Goal: Task Accomplishment & Management: Use online tool/utility

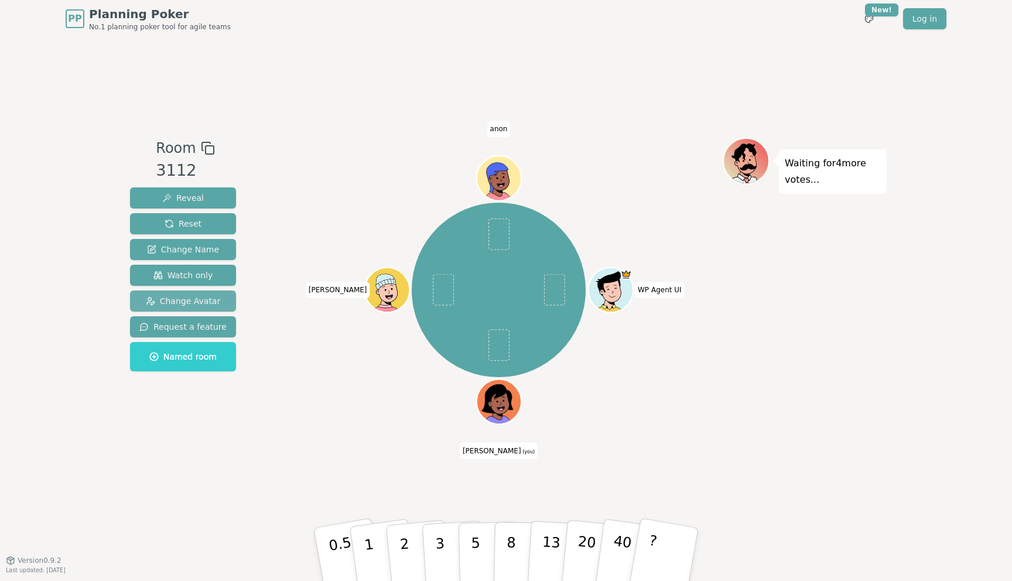
click at [208, 295] on span "Change Avatar" at bounding box center [183, 301] width 75 height 12
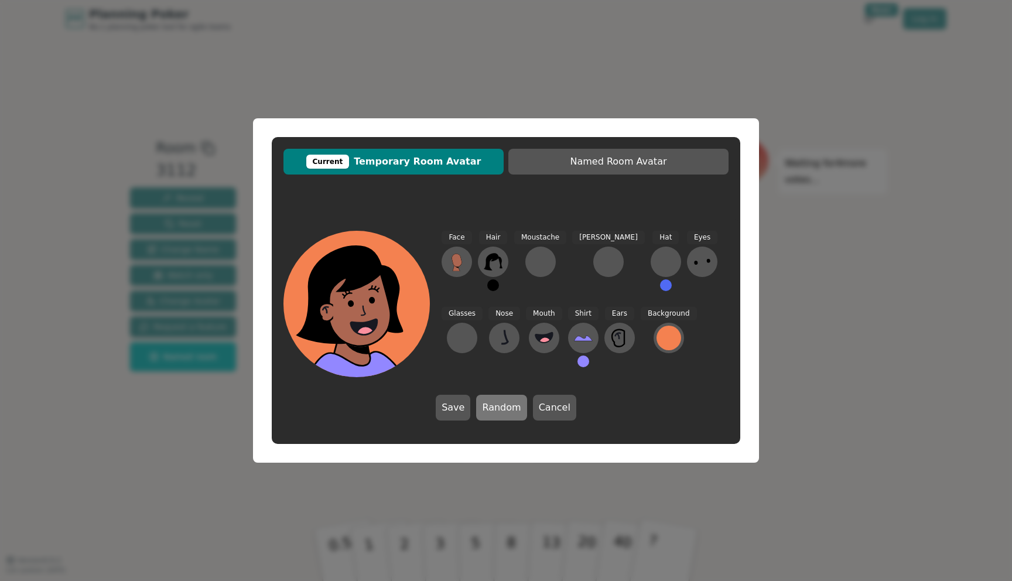
click at [506, 410] on button "Random" at bounding box center [501, 408] width 50 height 26
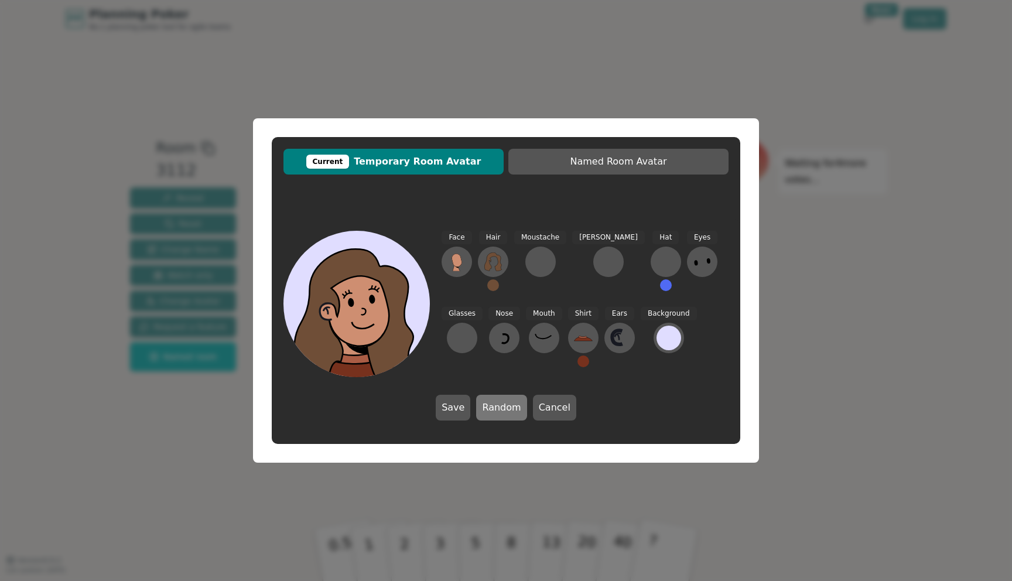
click at [506, 410] on button "Random" at bounding box center [501, 408] width 50 height 26
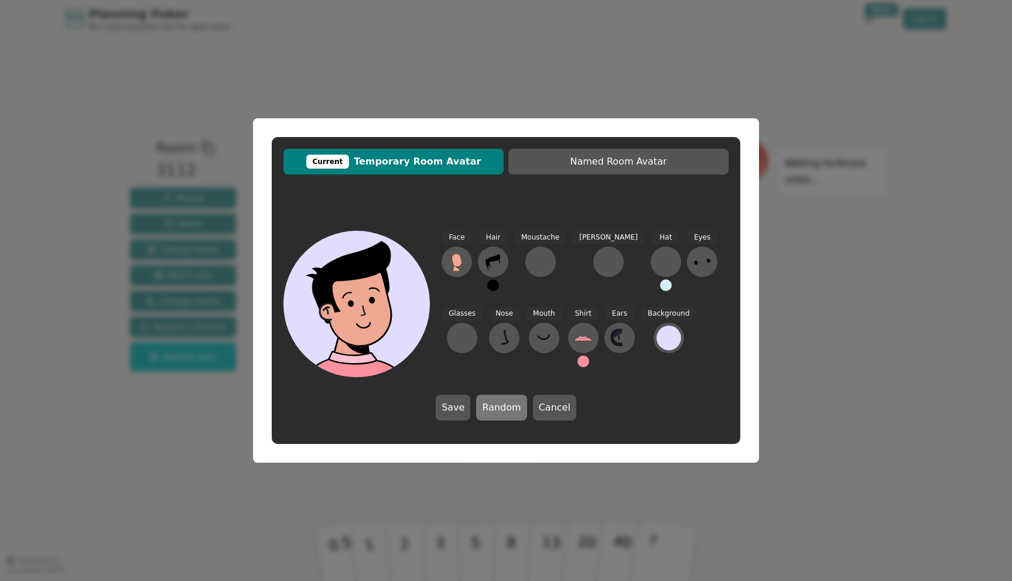
click at [506, 410] on button "Random" at bounding box center [501, 408] width 50 height 26
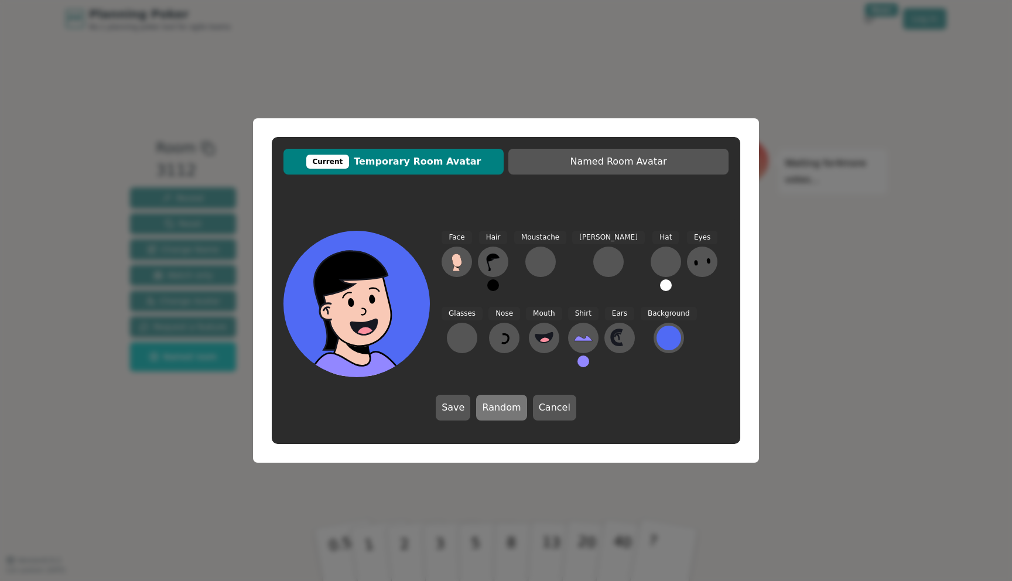
click at [506, 410] on button "Random" at bounding box center [501, 408] width 50 height 26
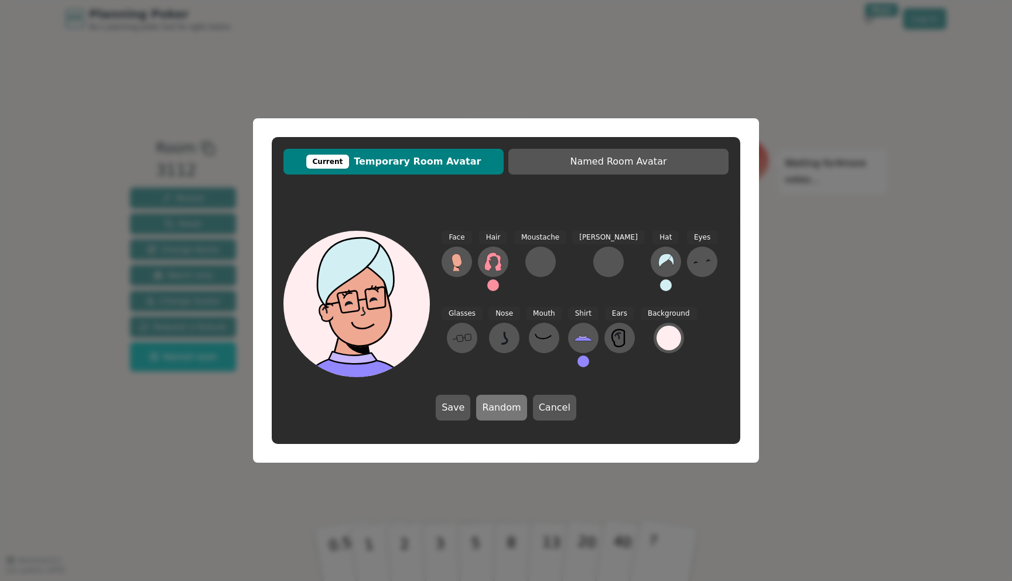
click at [506, 410] on button "Random" at bounding box center [501, 408] width 50 height 26
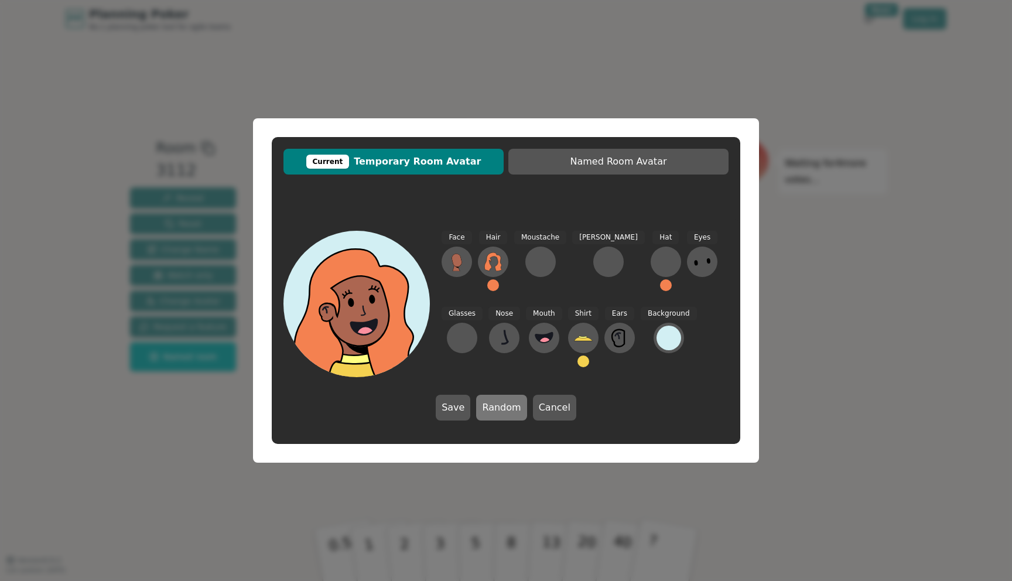
click at [506, 410] on button "Random" at bounding box center [501, 408] width 50 height 26
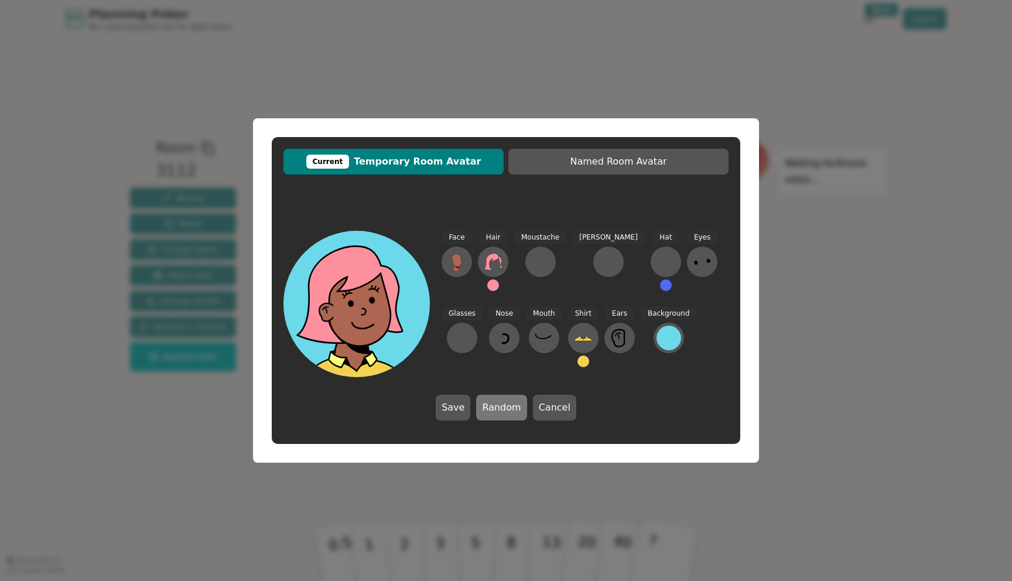
click at [506, 410] on button "Random" at bounding box center [501, 408] width 50 height 26
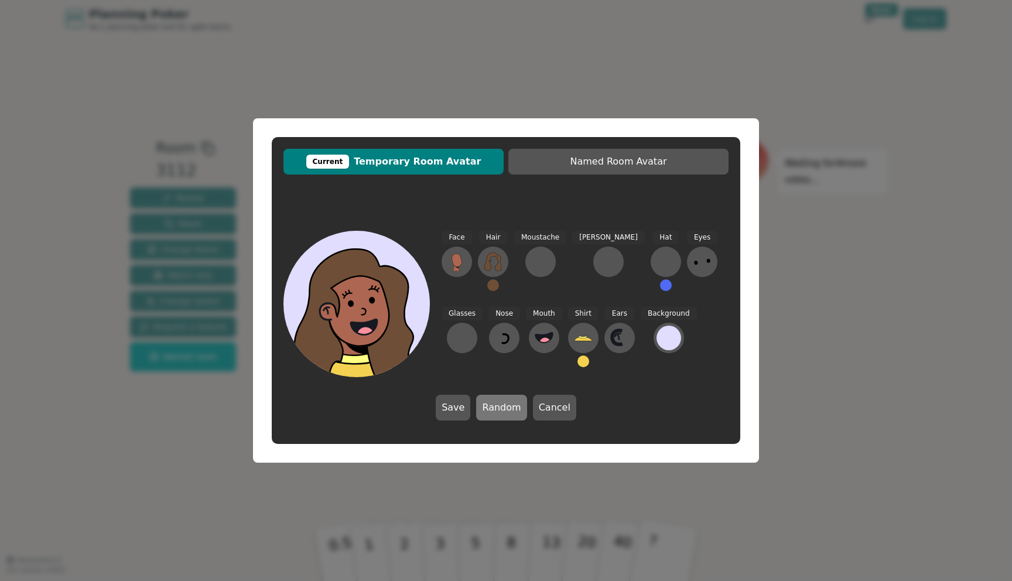
click at [506, 410] on button "Random" at bounding box center [501, 408] width 50 height 26
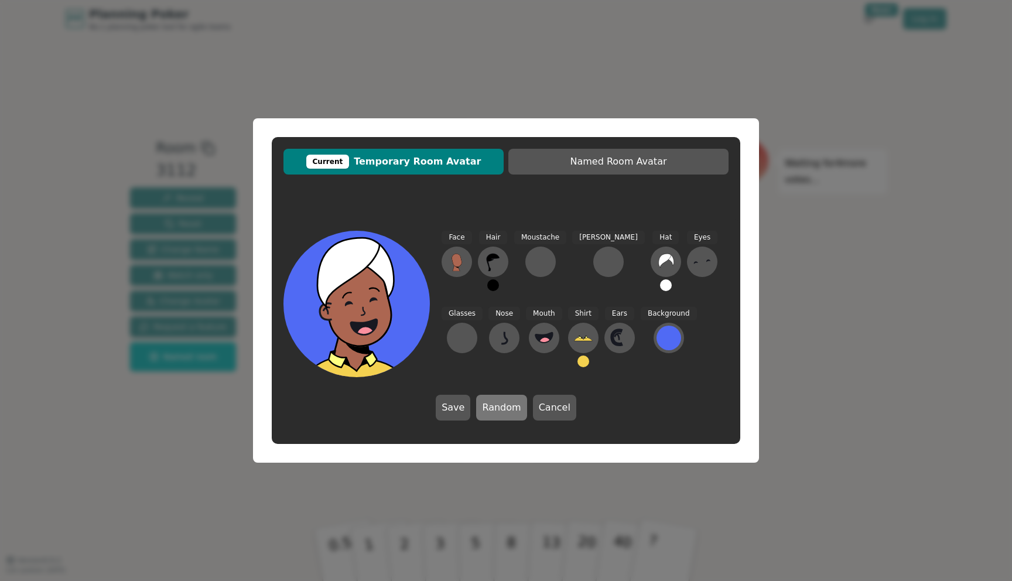
click at [506, 410] on button "Random" at bounding box center [501, 408] width 50 height 26
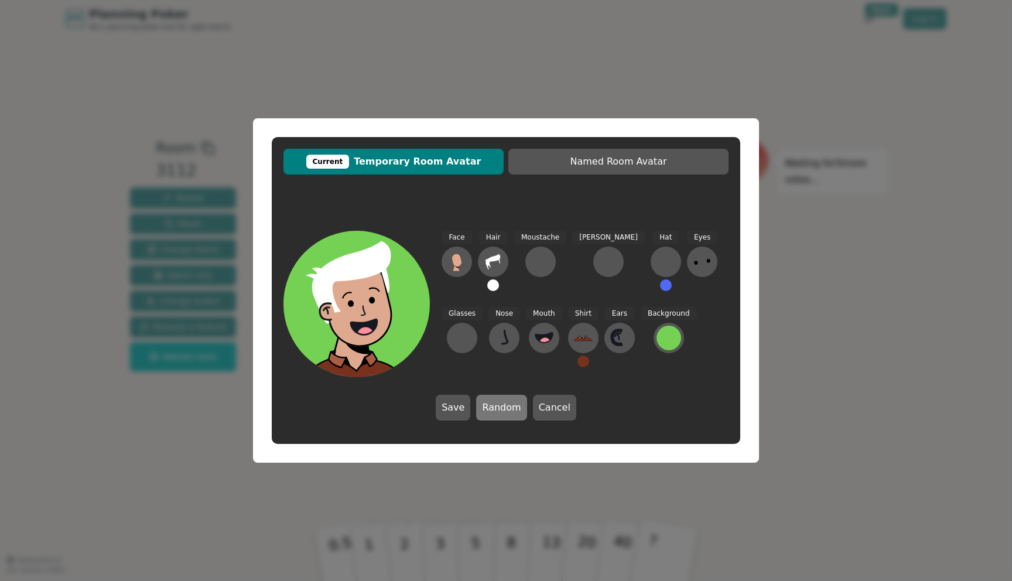
click at [506, 410] on button "Random" at bounding box center [501, 408] width 50 height 26
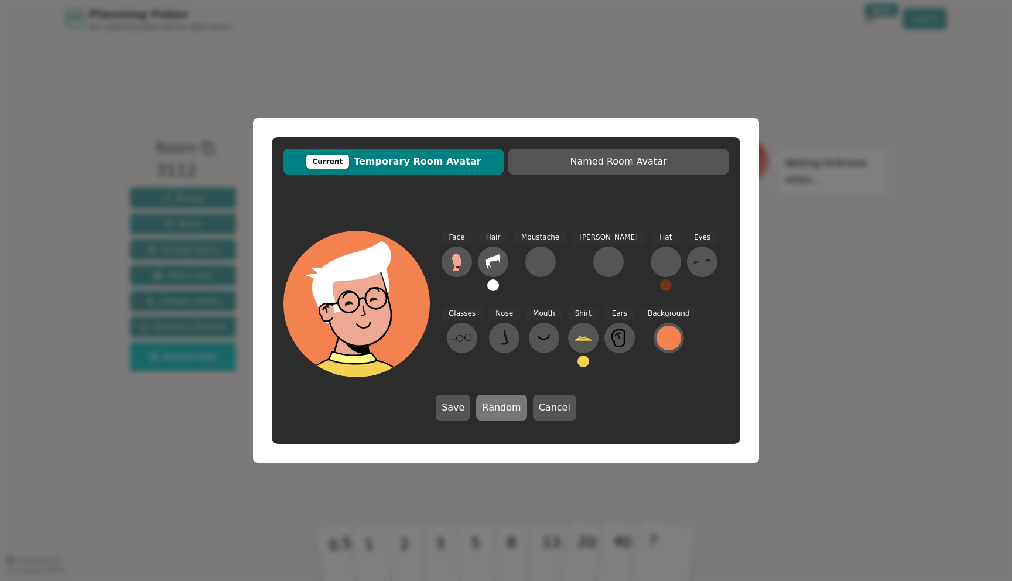
click at [506, 410] on button "Random" at bounding box center [501, 408] width 50 height 26
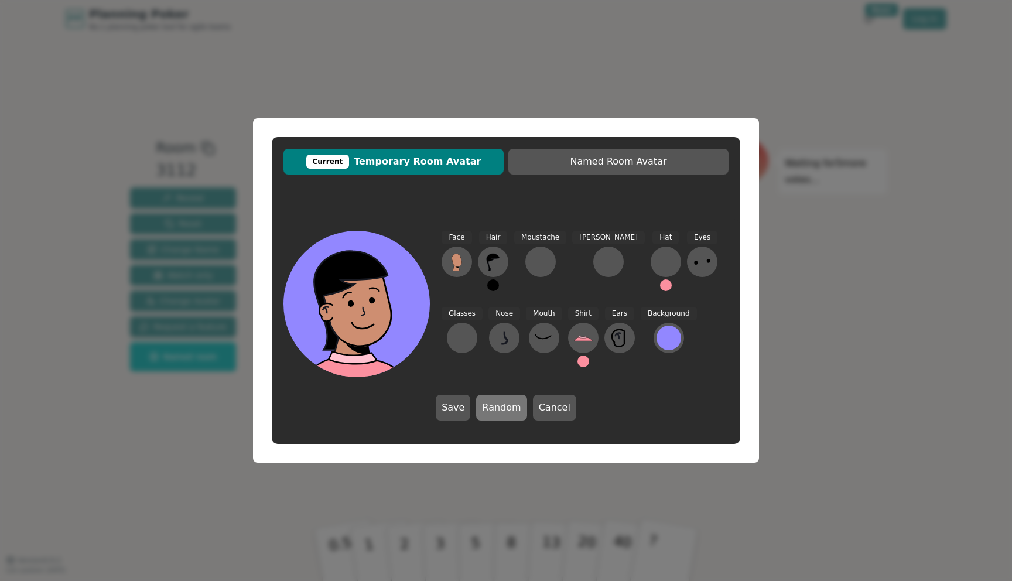
click at [506, 410] on button "Random" at bounding box center [501, 408] width 50 height 26
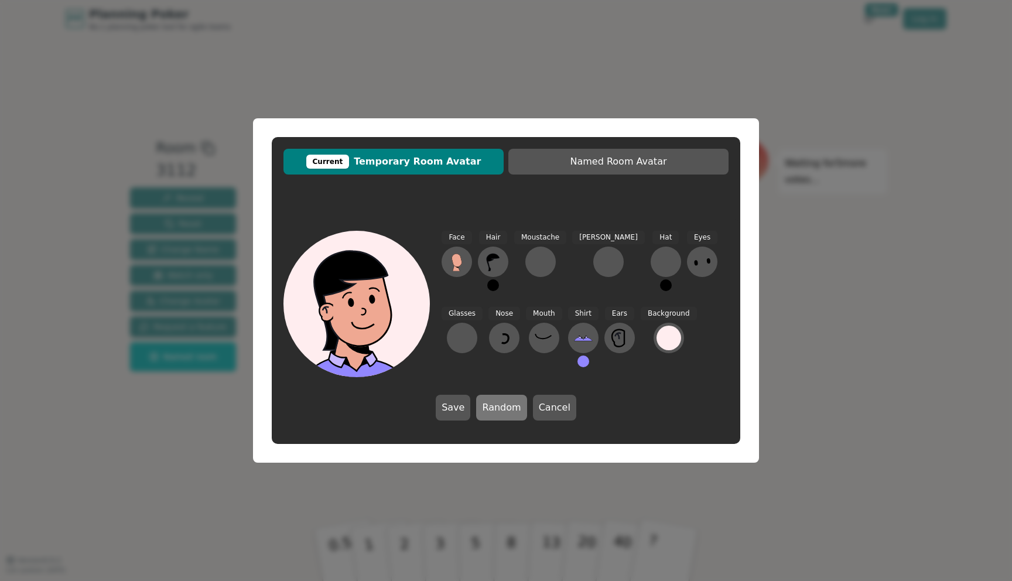
click at [506, 410] on button "Random" at bounding box center [501, 408] width 50 height 26
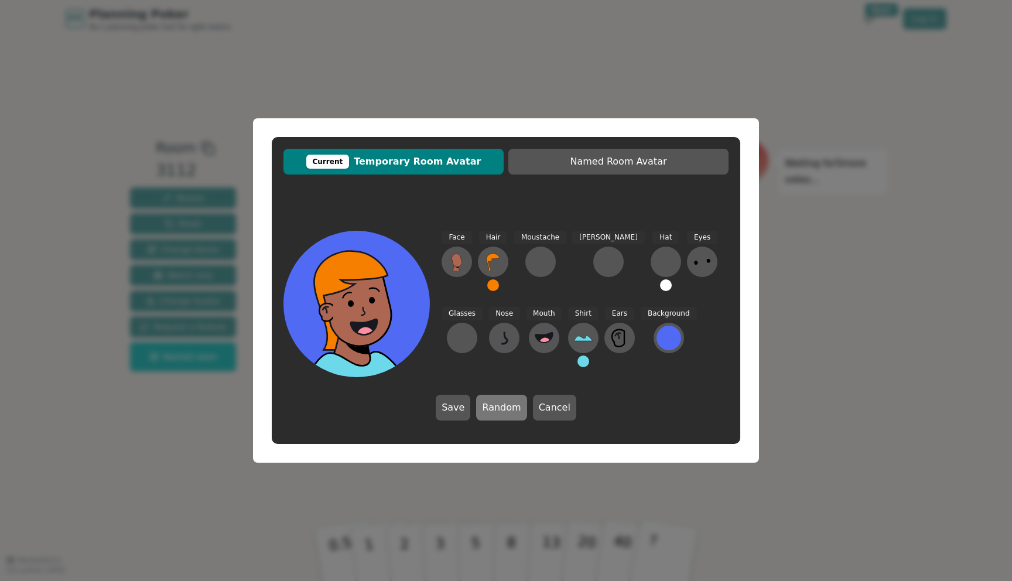
click at [506, 410] on button "Random" at bounding box center [501, 408] width 50 height 26
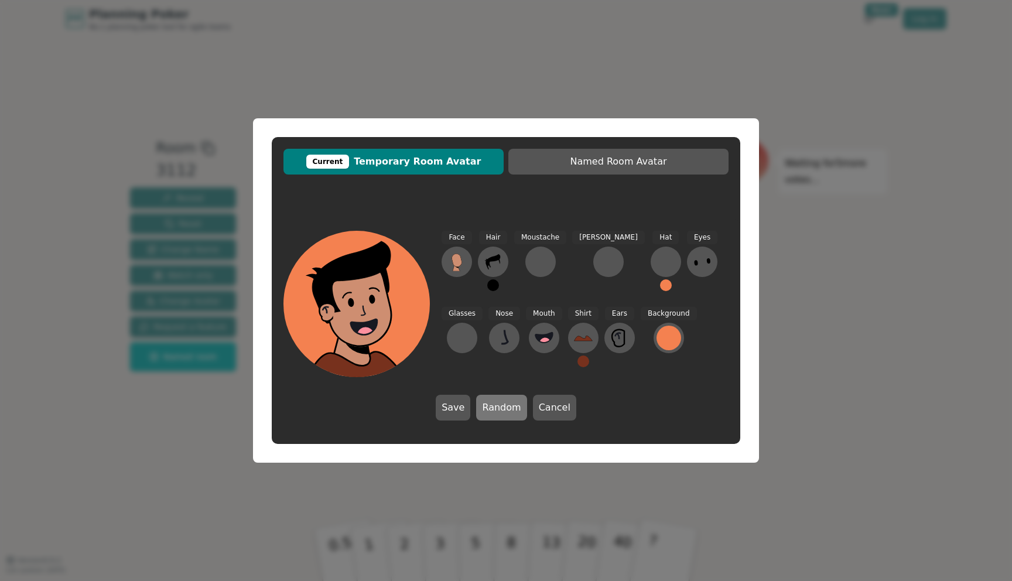
click at [506, 410] on button "Random" at bounding box center [501, 408] width 50 height 26
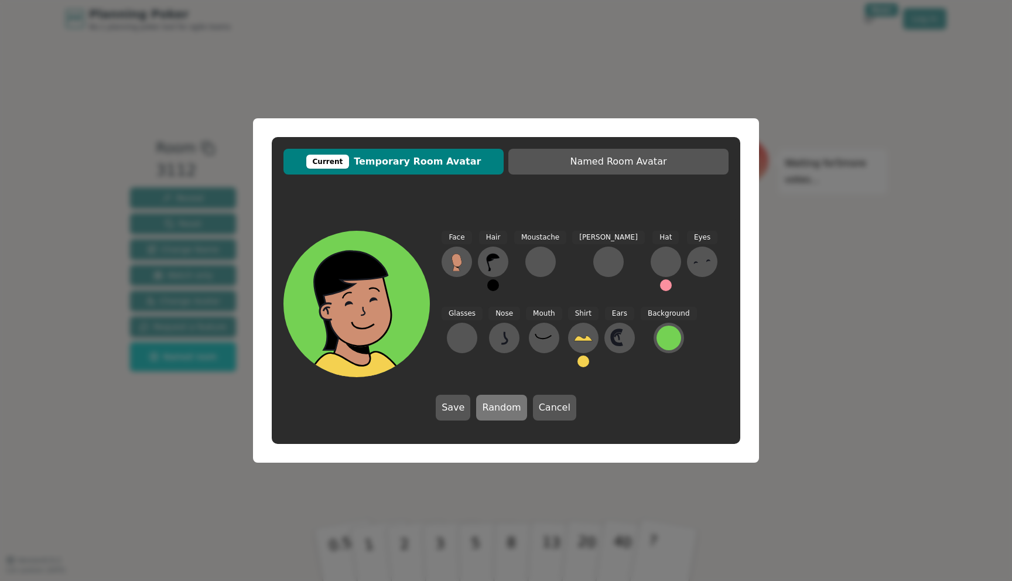
click at [506, 410] on button "Random" at bounding box center [501, 408] width 50 height 26
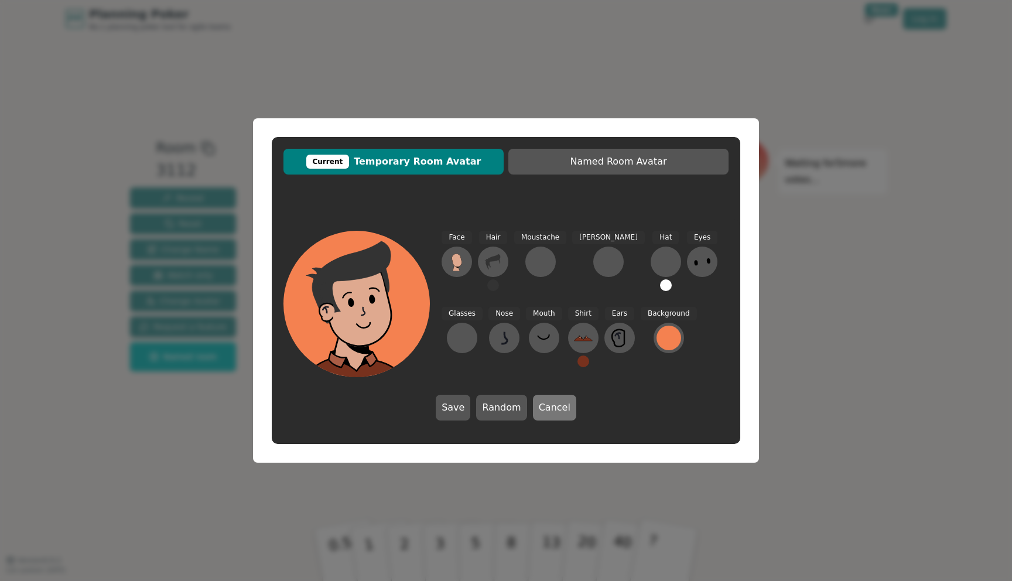
click at [539, 411] on button "Cancel" at bounding box center [554, 408] width 43 height 26
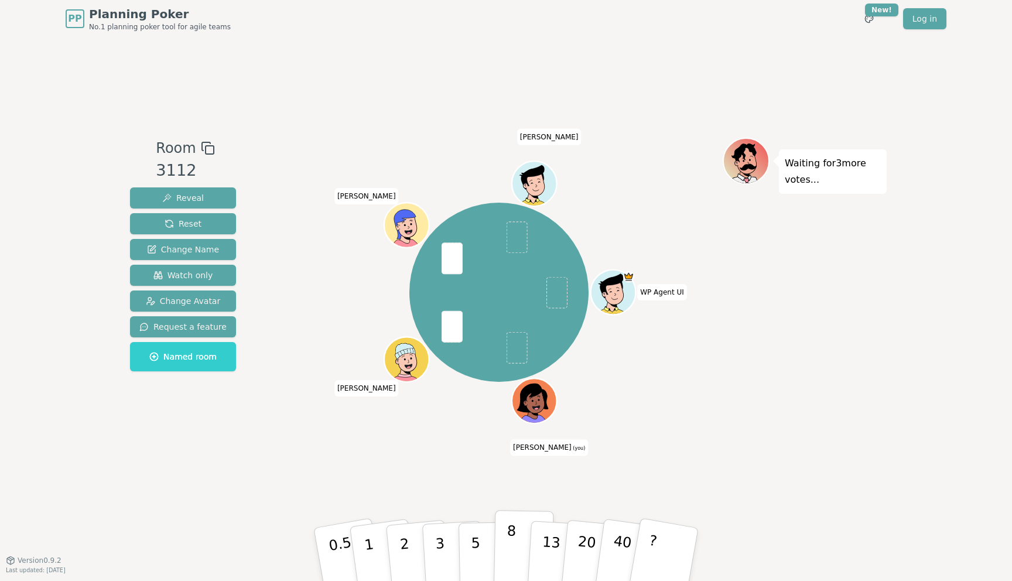
click at [502, 538] on button "8" at bounding box center [524, 554] width 60 height 89
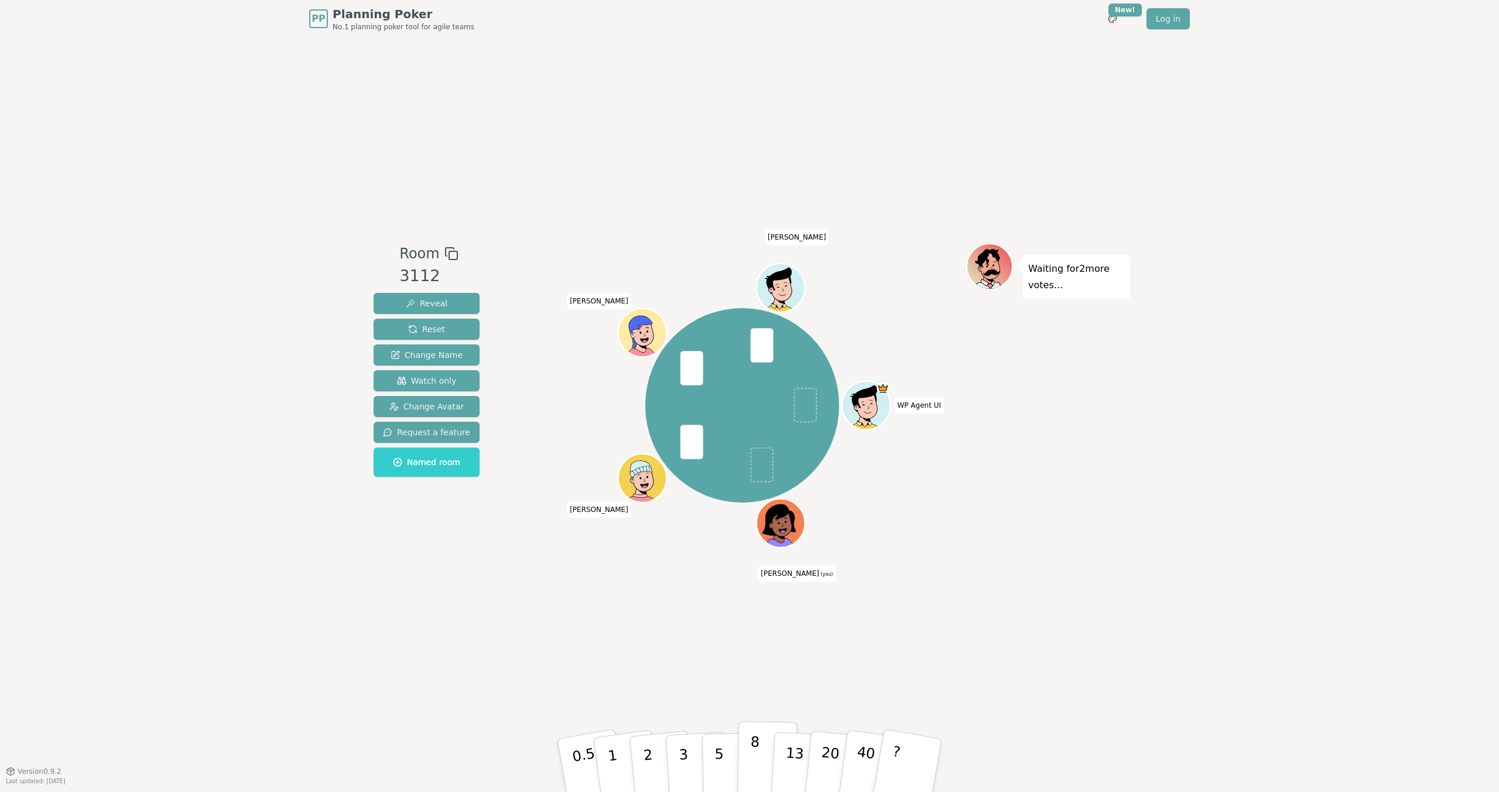
click at [755, 580] on p "8" at bounding box center [754, 764] width 10 height 63
click at [750, 580] on div "Room 3112 Reveal Reset Change Name Watch only Change Avatar Request a feature N…" at bounding box center [749, 403] width 761 height 733
click at [720, 580] on p "5" at bounding box center [719, 765] width 10 height 63
